Goal: Communication & Community: Ask a question

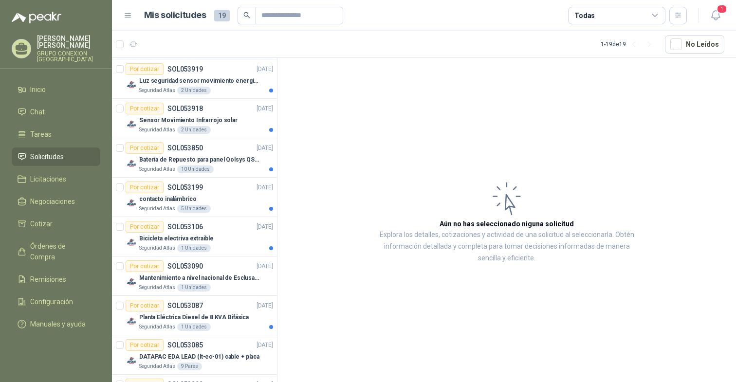
scroll to position [290, 0]
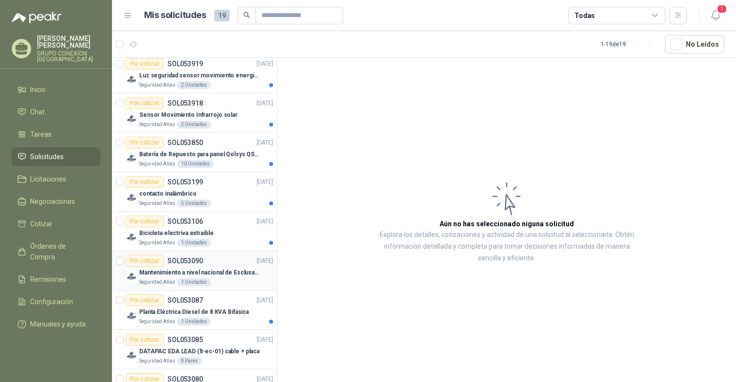
click at [235, 271] on p "Mantenimiento a nivel nacional de Esclusas de Seguridad" at bounding box center [199, 272] width 121 height 9
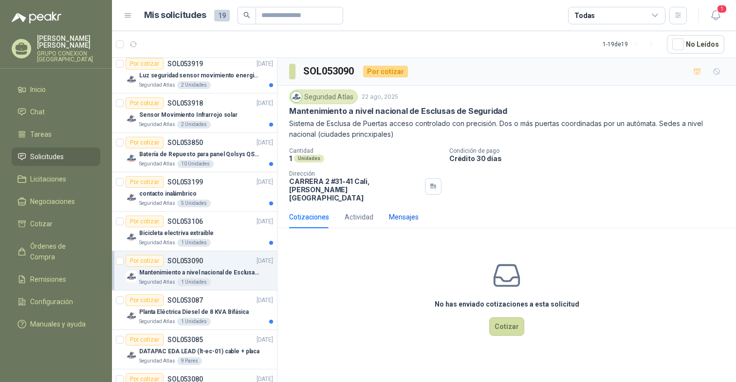
click at [396, 212] on div "Mensajes" at bounding box center [404, 217] width 30 height 11
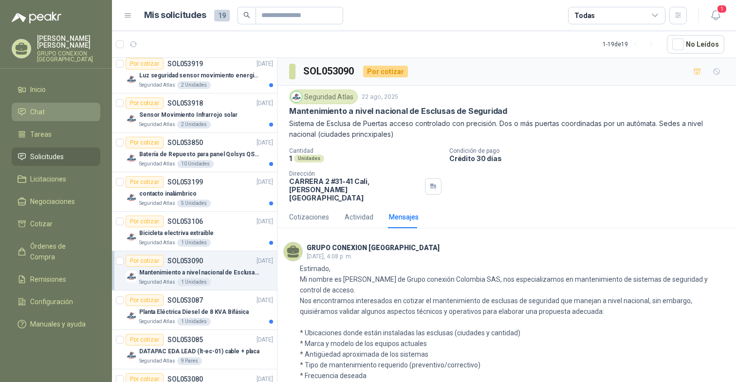
click at [28, 103] on link "Chat" at bounding box center [56, 112] width 89 height 19
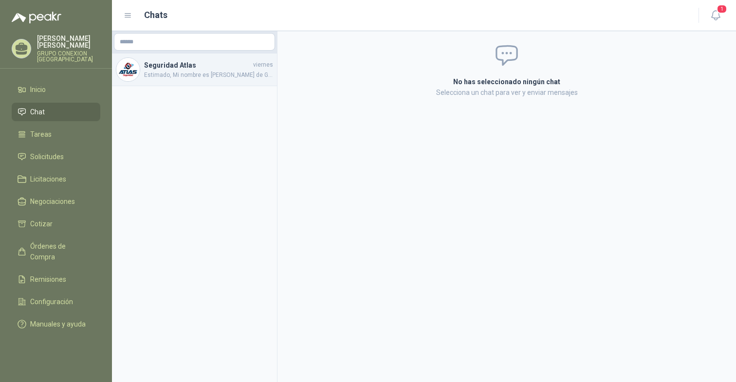
click at [187, 72] on span "Estimado, Mi nombre es Bibiana Florez de Grupo conexión Colombia SAS, nos espec…" at bounding box center [208, 75] width 129 height 9
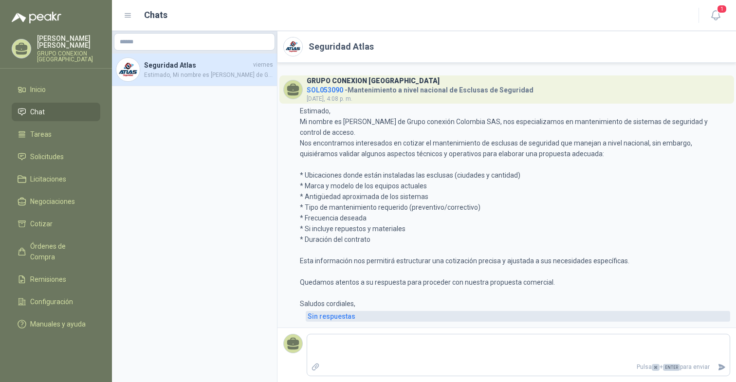
click at [333, 316] on div "Sin respuestas" at bounding box center [332, 316] width 48 height 11
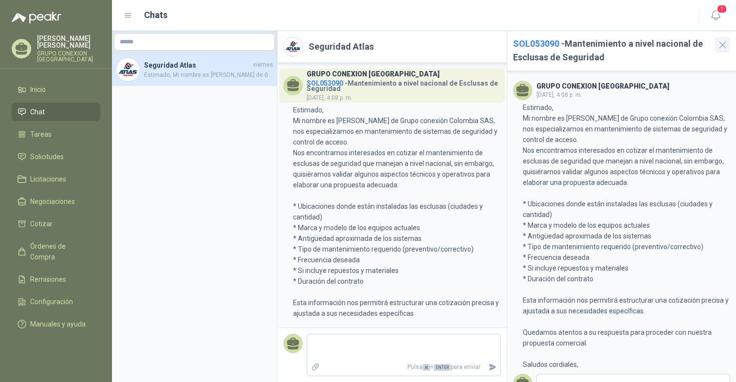
click at [723, 48] on icon "button" at bounding box center [723, 45] width 12 height 12
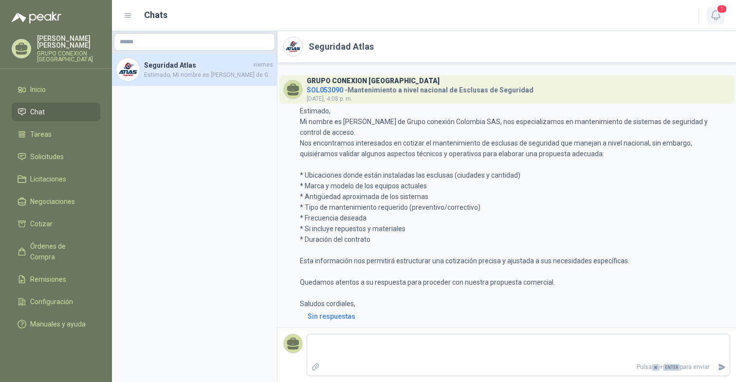
click at [723, 16] on button "1" at bounding box center [716, 16] width 18 height 18
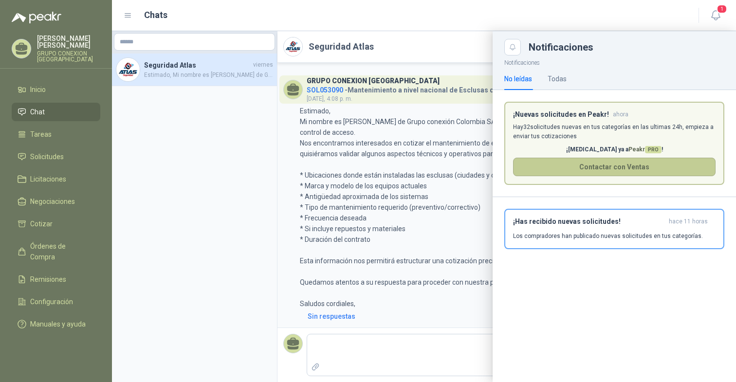
click at [534, 167] on button "Contactar con Ventas" at bounding box center [614, 167] width 203 height 19
click at [132, 133] on div at bounding box center [424, 206] width 624 height 351
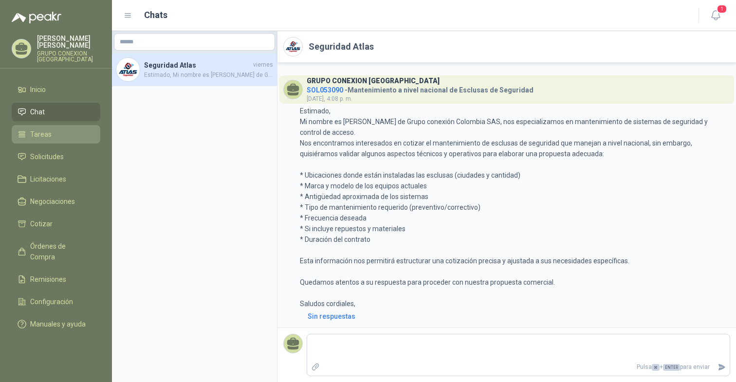
click at [48, 133] on span "Tareas" at bounding box center [40, 134] width 21 height 11
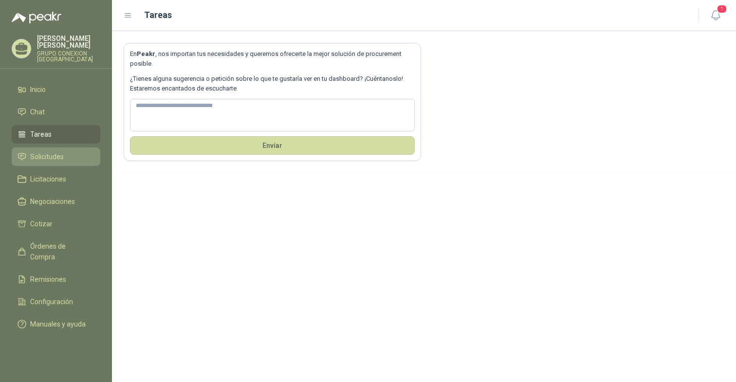
click at [44, 153] on span "Solicitudes" at bounding box center [47, 156] width 34 height 11
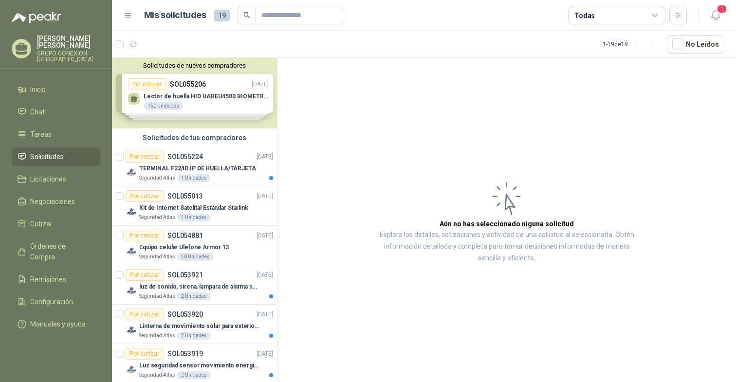
click at [152, 62] on button "Solicitudes de nuevos compradores" at bounding box center [194, 65] width 157 height 7
